Goal: Navigation & Orientation: Find specific page/section

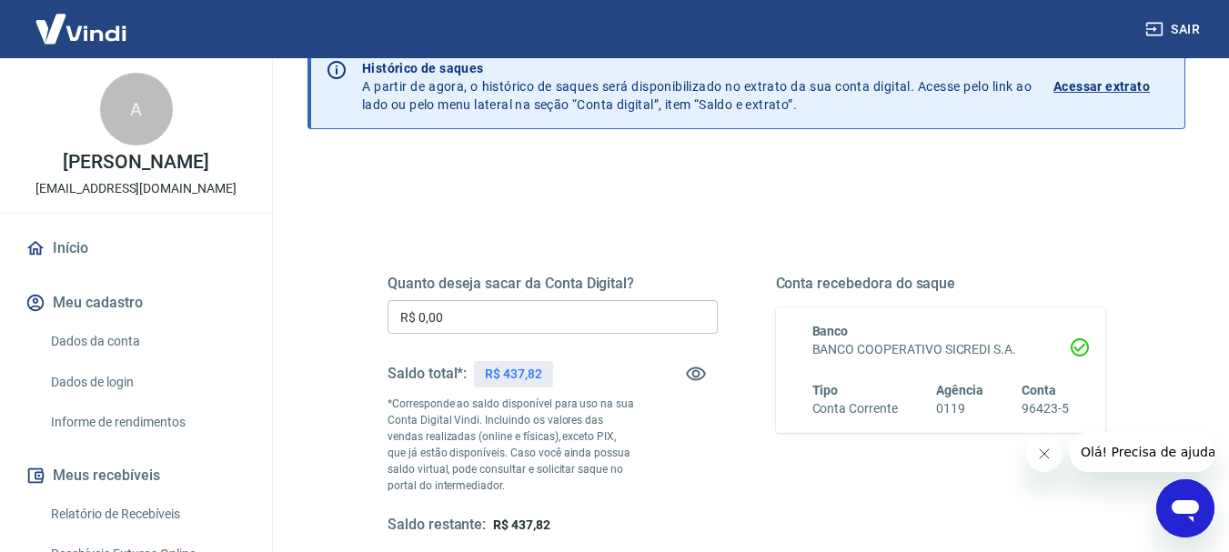
scroll to position [182, 0]
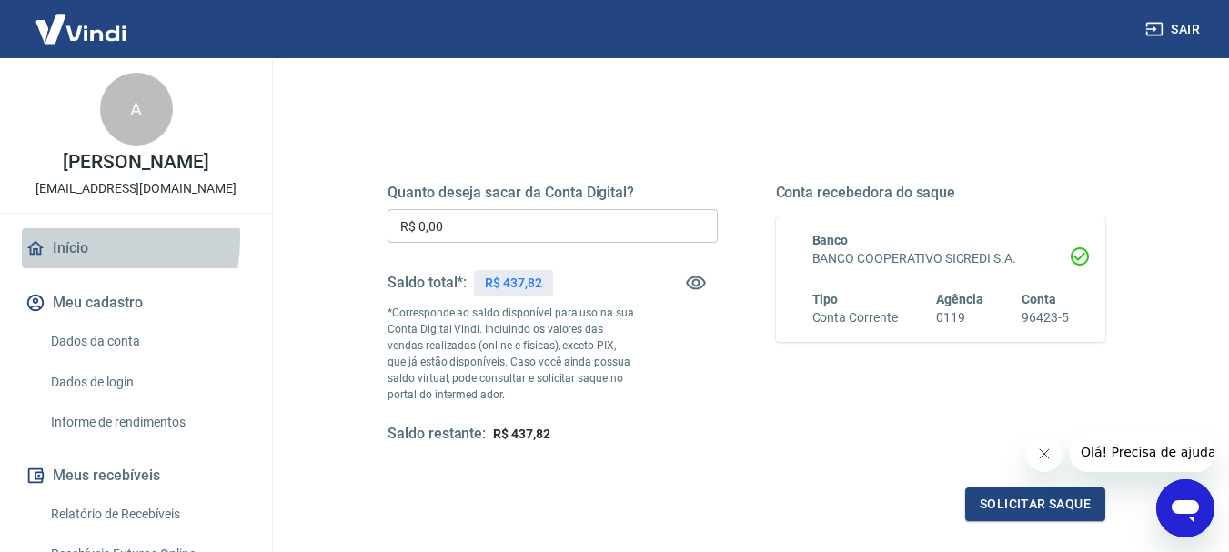
click at [55, 238] on link "Início" at bounding box center [136, 248] width 228 height 40
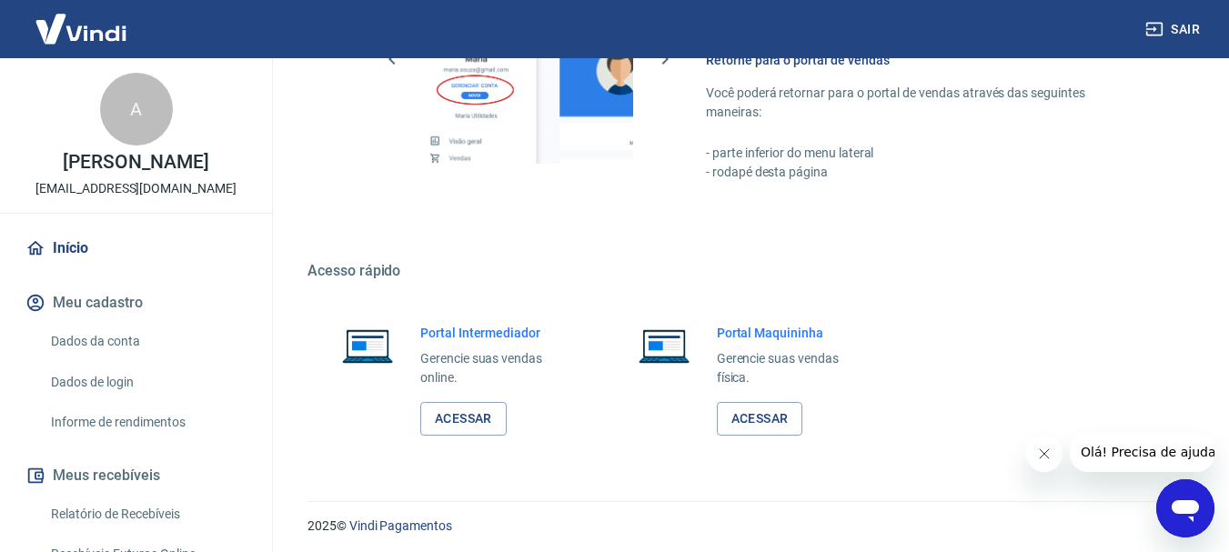
scroll to position [940, 0]
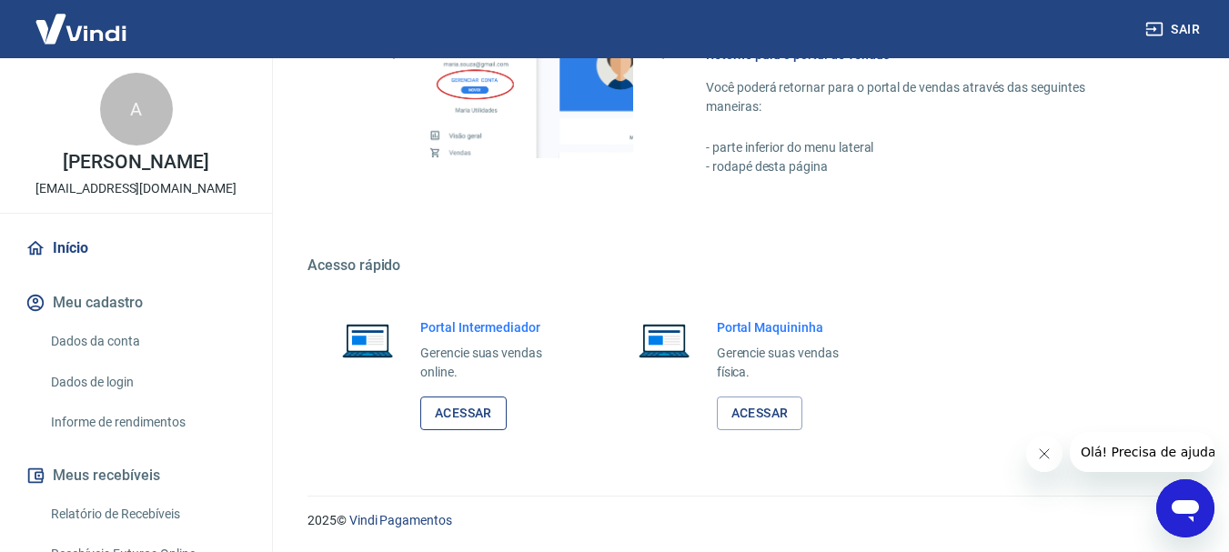
click at [450, 417] on link "Acessar" at bounding box center [463, 414] width 86 height 34
